Goal: Information Seeking & Learning: Learn about a topic

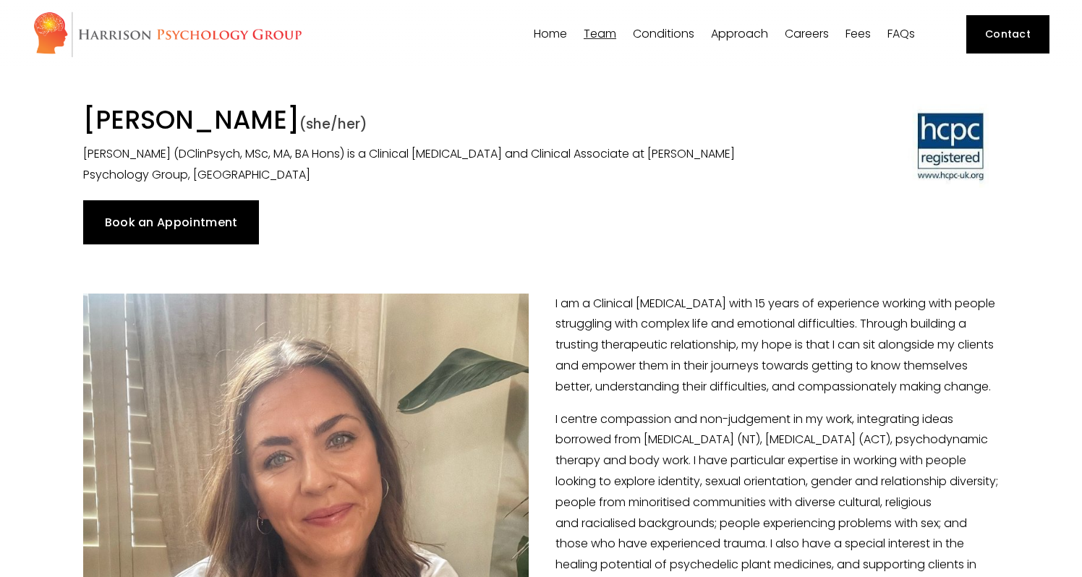
click at [606, 33] on span "Team" at bounding box center [600, 34] width 33 height 12
click at [0, 0] on span "[PERSON_NAME]" at bounding box center [0, 0] width 0 height 0
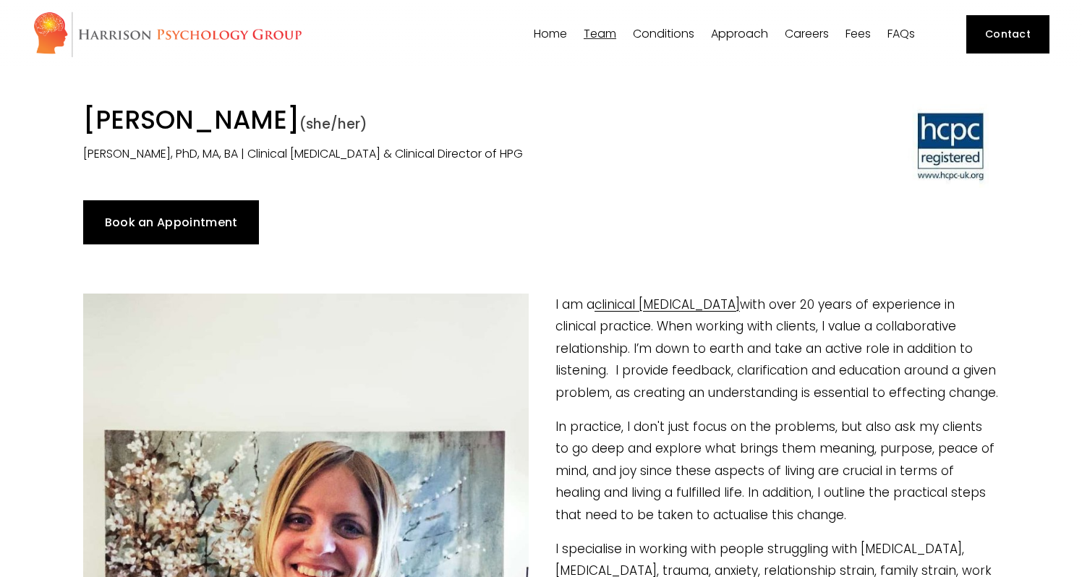
click at [0, 0] on span "[PERSON_NAME]" at bounding box center [0, 0] width 0 height 0
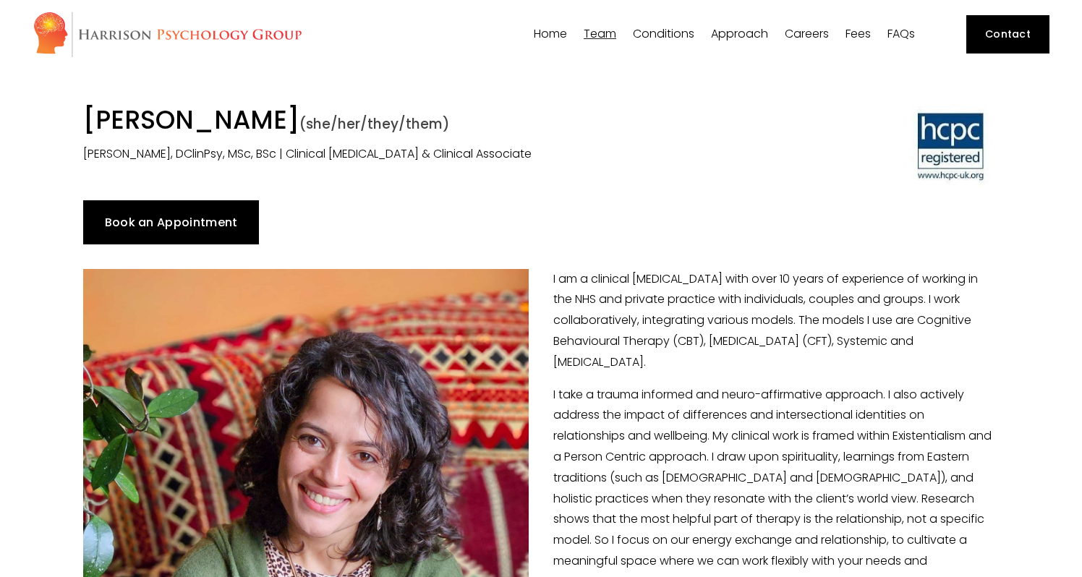
click at [0, 0] on span "[PERSON_NAME]" at bounding box center [0, 0] width 0 height 0
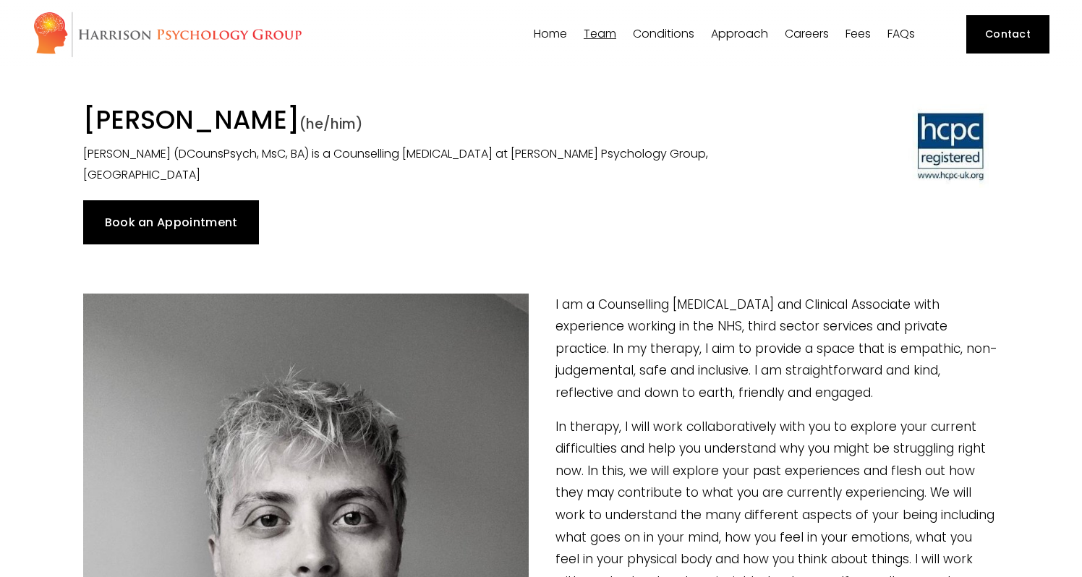
click at [0, 0] on span "[PERSON_NAME]" at bounding box center [0, 0] width 0 height 0
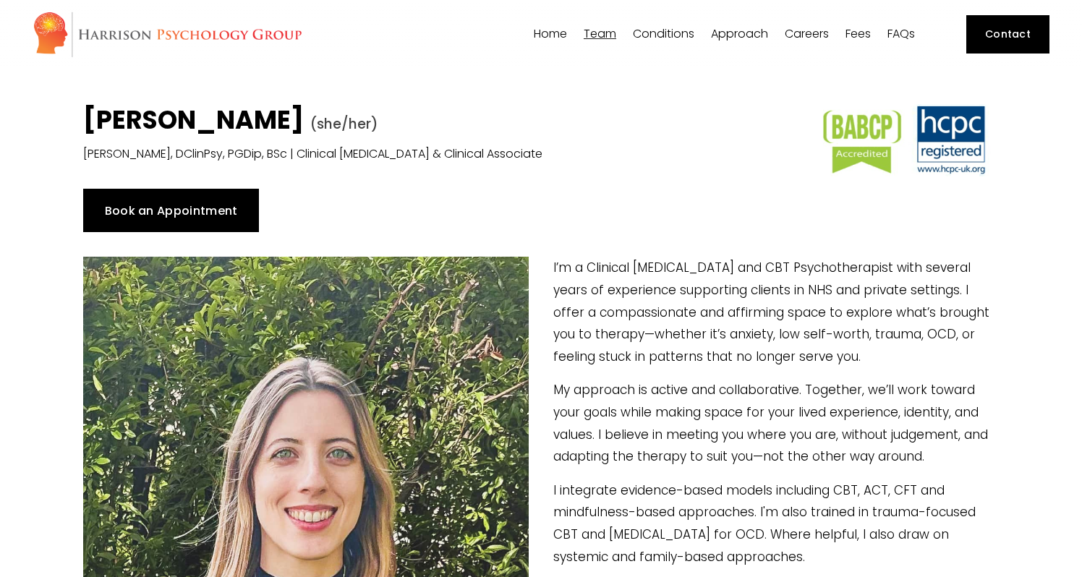
click at [0, 0] on span "Dr [PERSON_NAME]" at bounding box center [0, 0] width 0 height 0
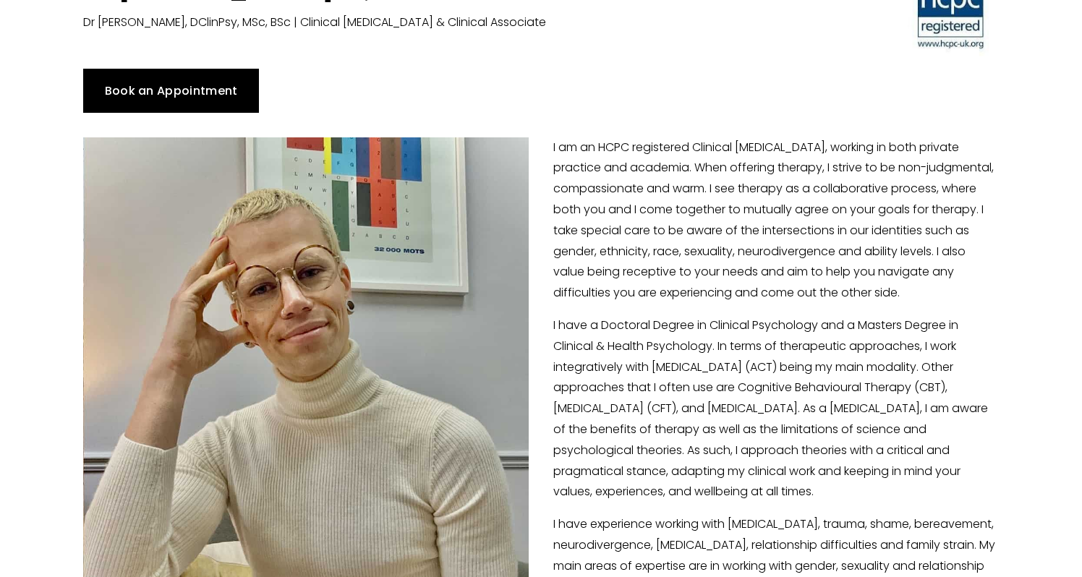
scroll to position [129, 0]
